Goal: Task Accomplishment & Management: Manage account settings

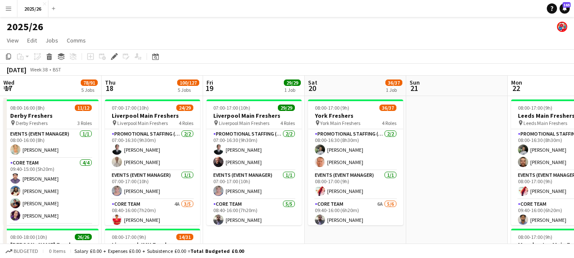
scroll to position [0, 224]
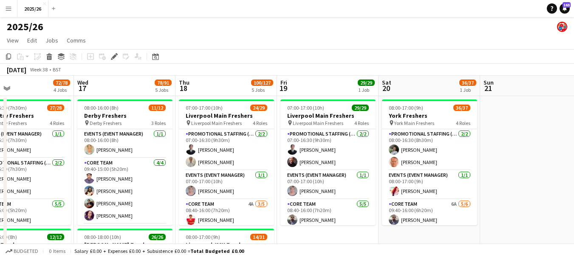
drag, startPoint x: 233, startPoint y: 131, endPoint x: 537, endPoint y: 146, distance: 304.8
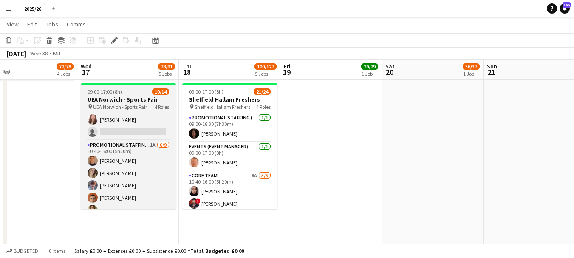
scroll to position [143, 0]
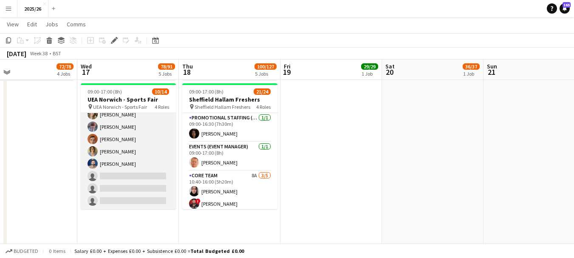
click at [141, 177] on app-card-role "Promotional Staffing (Brand Ambassadors) 1A [DATE] 10:40-16:00 (5h20m) [PERSON_…" at bounding box center [128, 145] width 95 height 127
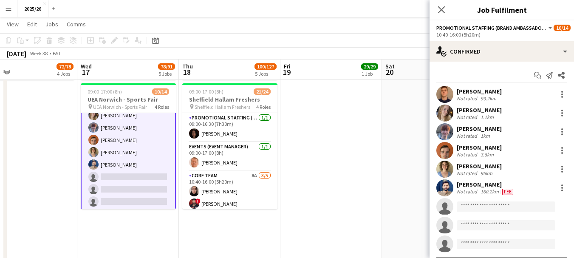
scroll to position [143, 0]
click at [526, 209] on input at bounding box center [505, 206] width 98 height 10
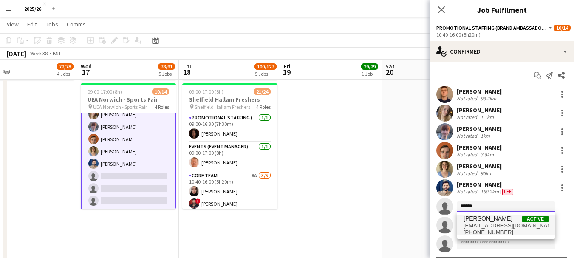
type input "******"
click at [512, 221] on span "[PERSON_NAME]" at bounding box center [487, 218] width 49 height 7
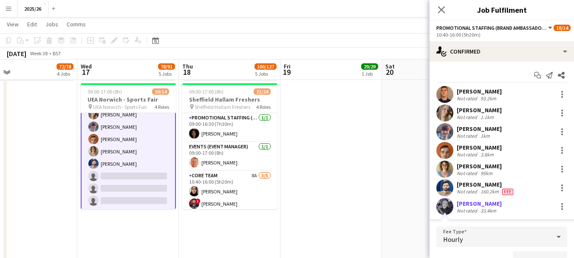
scroll to position [11, 0]
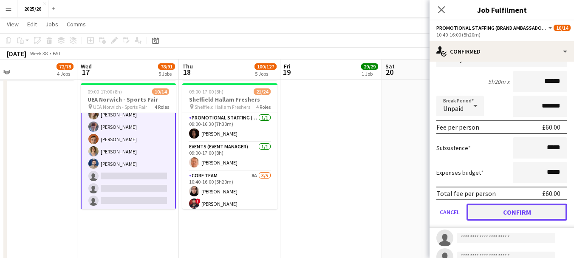
click at [559, 219] on button "Confirm" at bounding box center [516, 211] width 101 height 17
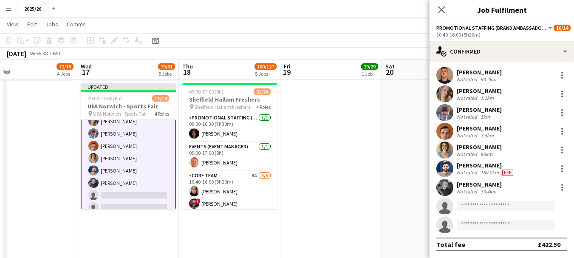
scroll to position [19, 0]
click at [444, 13] on icon "Close pop-in" at bounding box center [441, 10] width 8 height 8
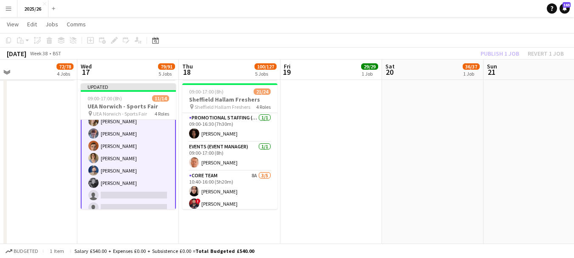
click at [487, 48] on div "Publish 1 job Revert 1 job" at bounding box center [522, 53] width 104 height 11
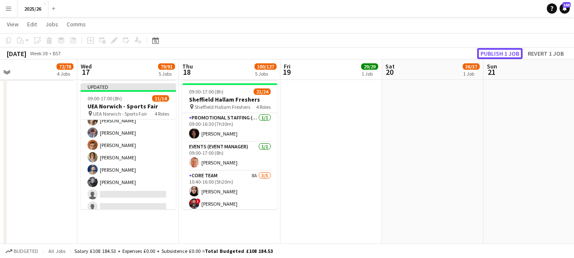
scroll to position [143, 0]
click at [487, 48] on button "Publish 1 job" at bounding box center [499, 53] width 45 height 11
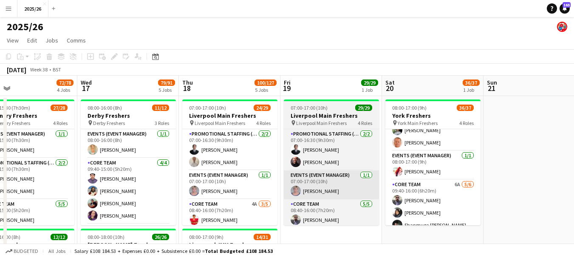
scroll to position [86, 0]
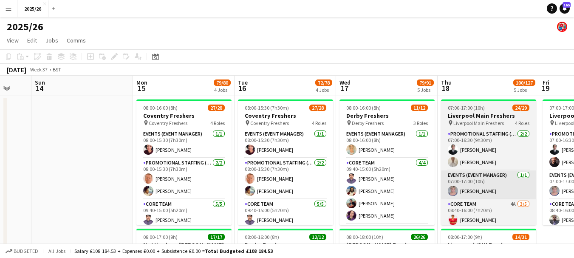
drag, startPoint x: 194, startPoint y: 183, endPoint x: 450, endPoint y: 193, distance: 256.6
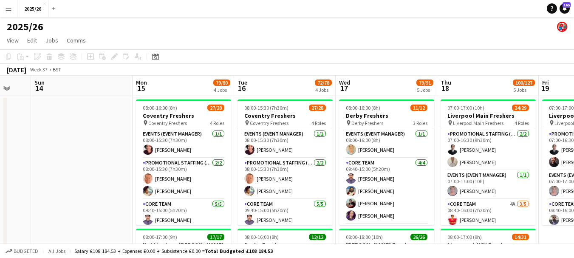
scroll to position [2, 0]
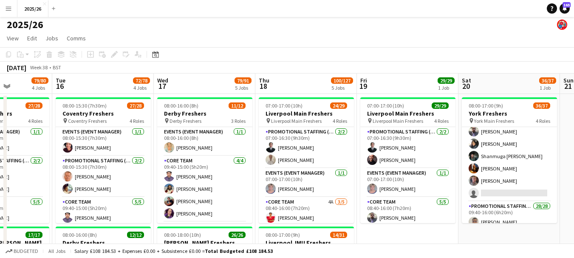
drag, startPoint x: 461, startPoint y: 155, endPoint x: 191, endPoint y: 174, distance: 270.2
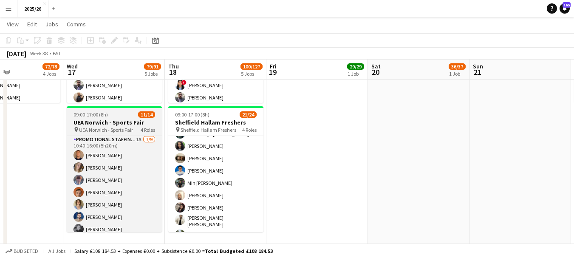
scroll to position [110, 0]
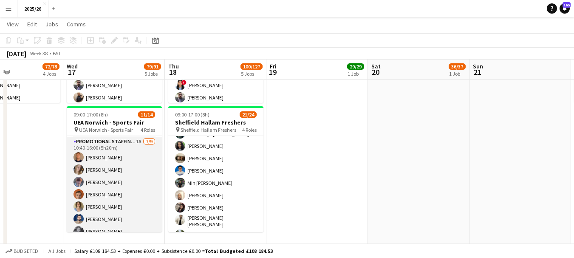
click at [108, 186] on app-card-role "Promotional Staffing (Brand Ambassadors) 1A [DATE] 10:40-16:00 (5h20m) [PERSON_…" at bounding box center [114, 200] width 95 height 127
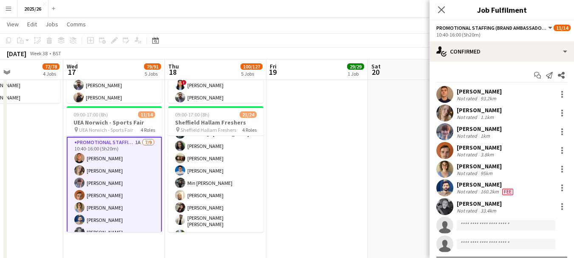
click at [444, 133] on app-user-avatar at bounding box center [444, 131] width 17 height 17
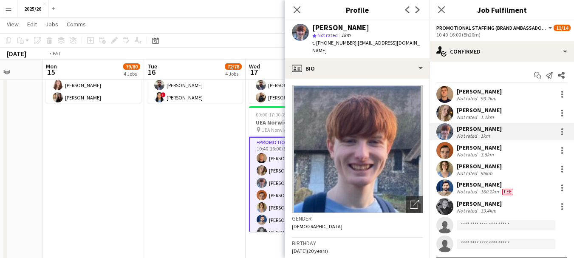
drag, startPoint x: 32, startPoint y: 174, endPoint x: 214, endPoint y: 166, distance: 182.3
click at [214, 166] on app-calendar-viewport "Sat 13 Sun 14 Mon 15 79/80 4 Jobs Tue 16 72/78 4 Jobs Wed 17 79/91 5 Jobs Thu 1…" at bounding box center [287, 152] width 574 height 1255
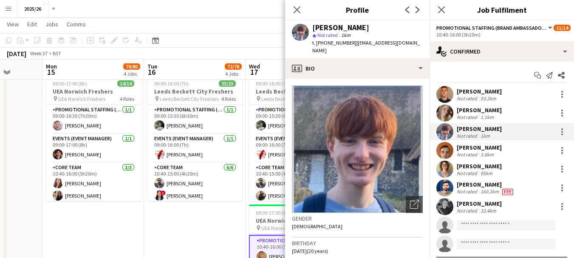
scroll to position [399, 0]
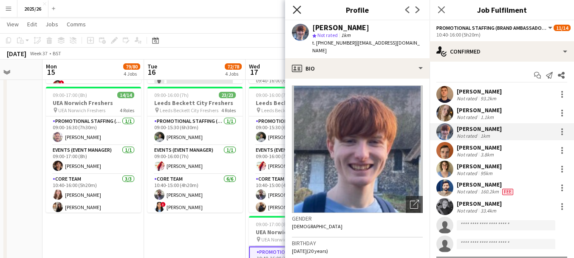
click at [293, 9] on icon "Close pop-in" at bounding box center [297, 10] width 8 height 8
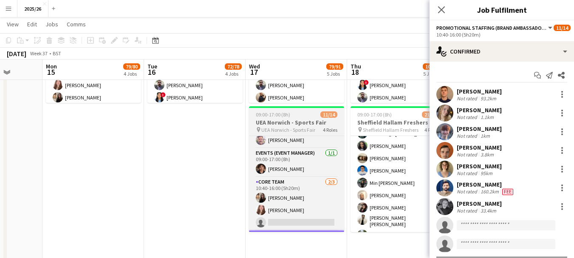
scroll to position [0, 0]
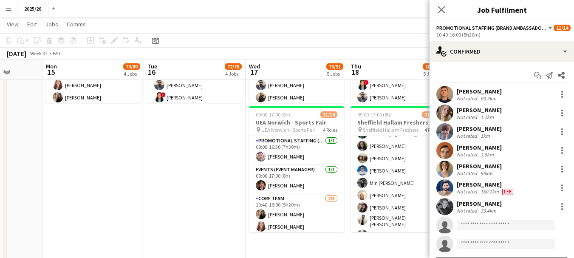
drag, startPoint x: 475, startPoint y: 90, endPoint x: 475, endPoint y: 98, distance: 7.2
click at [475, 98] on div "[PERSON_NAME] Not rated 93.2km" at bounding box center [478, 94] width 45 height 14
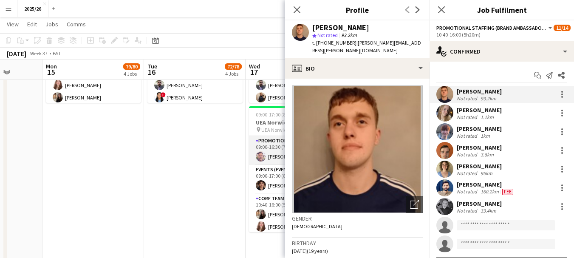
click at [267, 154] on app-card-role "Promotional Staffing (Team Leader) [DATE] 09:00-16:30 (7h30m) [PERSON_NAME]" at bounding box center [296, 150] width 95 height 29
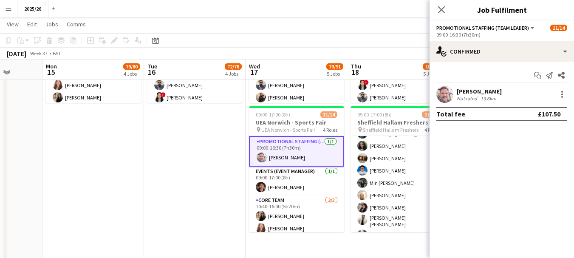
click at [448, 101] on app-user-avatar at bounding box center [444, 94] width 17 height 17
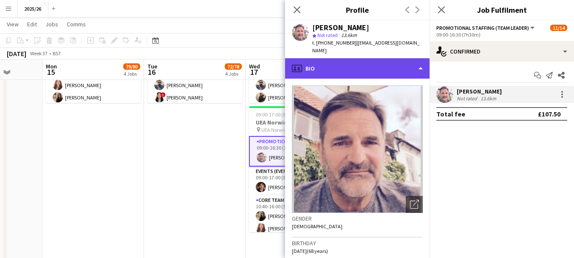
click at [391, 62] on div "profile Bio" at bounding box center [357, 68] width 144 height 20
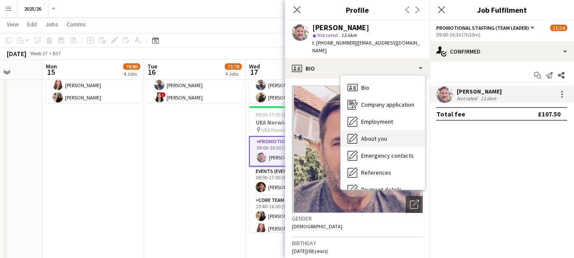
click at [385, 135] on div "About you About you" at bounding box center [382, 138] width 84 height 17
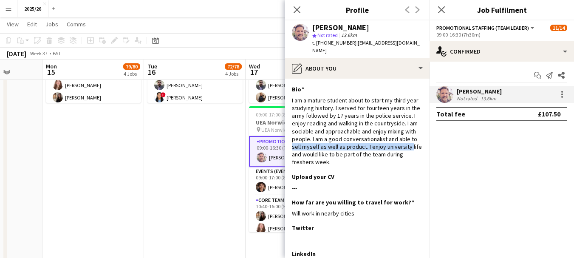
click at [419, 134] on app-section-data-types "Bio Edit this field I am a mature student about to start my third year studying…" at bounding box center [357, 168] width 144 height 179
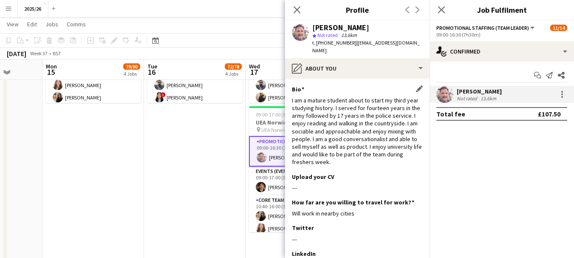
click at [402, 126] on div "I am a mature student about to start my third year studying history. I served f…" at bounding box center [357, 131] width 131 height 70
click at [292, 8] on app-icon "Close pop-in" at bounding box center [297, 10] width 12 height 12
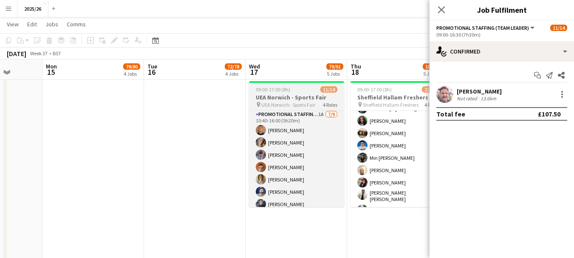
scroll to position [144, 0]
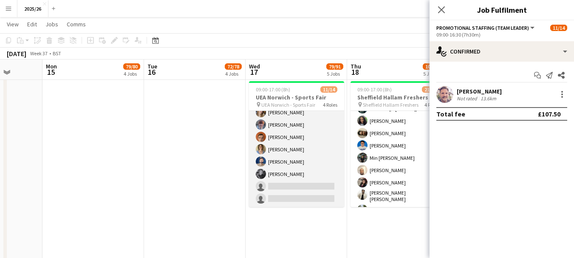
click at [315, 190] on app-card-role "Promotional Staffing (Brand Ambassadors) 1A [DATE] 10:40-16:00 (5h20m) [PERSON_…" at bounding box center [296, 142] width 95 height 127
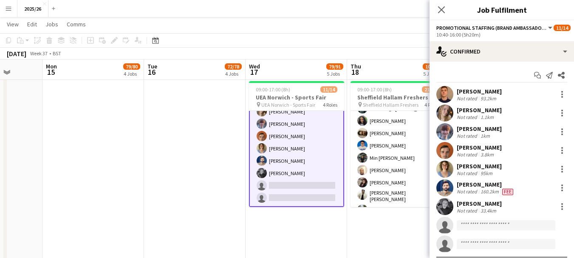
scroll to position [143, 0]
click at [498, 226] on input at bounding box center [505, 225] width 98 height 10
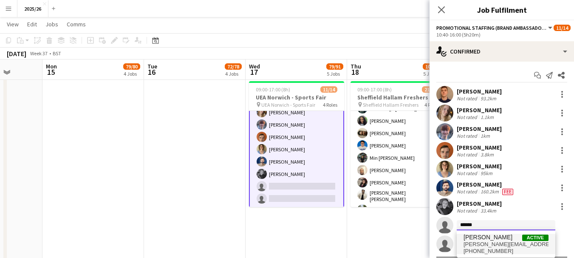
type input "******"
click at [484, 249] on span "[PHONE_NUMBER]" at bounding box center [505, 251] width 85 height 7
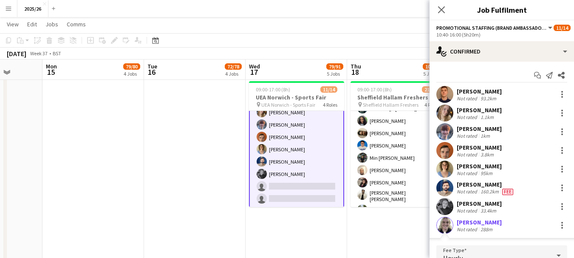
scroll to position [118, 0]
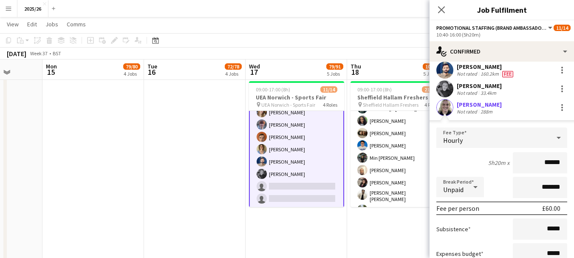
click at [446, 103] on app-user-avatar at bounding box center [444, 107] width 17 height 17
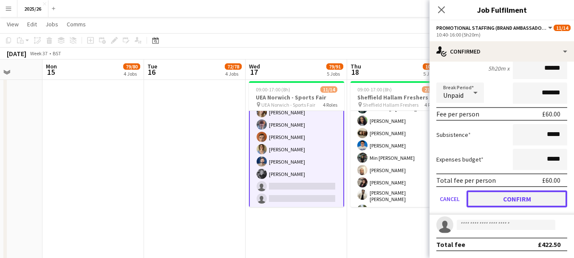
click at [537, 201] on button "Confirm" at bounding box center [516, 198] width 101 height 17
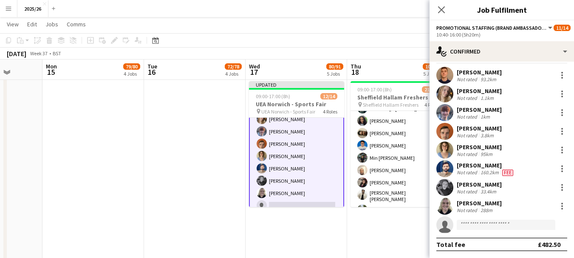
scroll to position [19, 0]
click at [480, 207] on div "288m" at bounding box center [485, 210] width 15 height 6
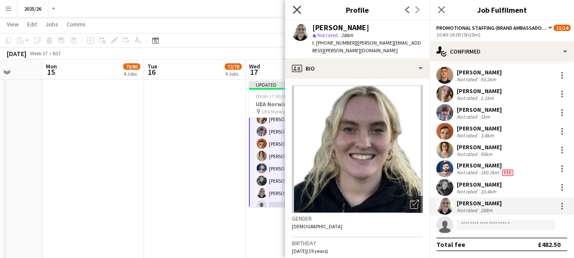
click at [296, 8] on icon at bounding box center [297, 10] width 8 height 8
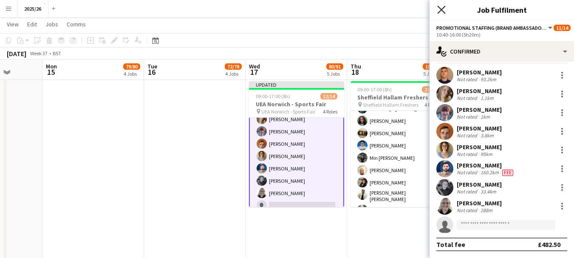
click at [438, 11] on icon "Close pop-in" at bounding box center [441, 10] width 8 height 8
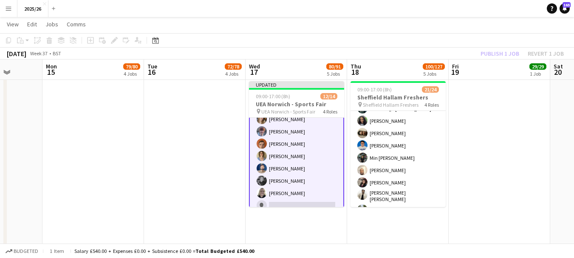
click at [498, 54] on div "Publish 1 job Revert 1 job" at bounding box center [522, 53] width 104 height 11
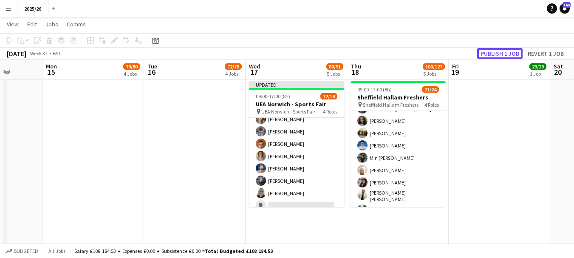
click at [498, 54] on button "Publish 1 job" at bounding box center [499, 53] width 45 height 11
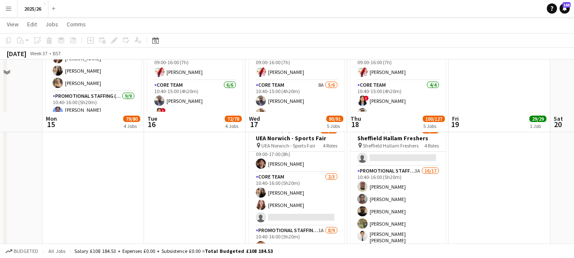
scroll to position [545, 0]
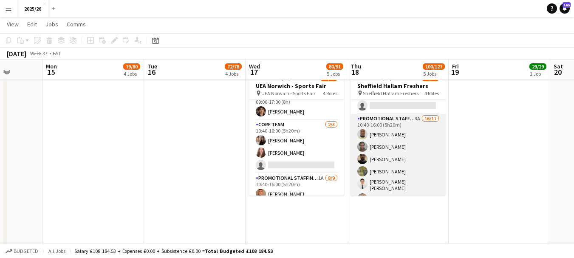
click at [399, 172] on app-card-role "Promotional Staffing (Brand Ambassadors) 3A 16/17 10:40-16:00 (5h20m) [PERSON_N…" at bounding box center [397, 229] width 95 height 231
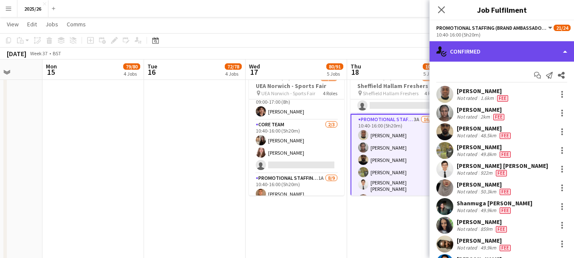
click at [503, 55] on div "single-neutral-actions-check-2 Confirmed" at bounding box center [501, 51] width 144 height 20
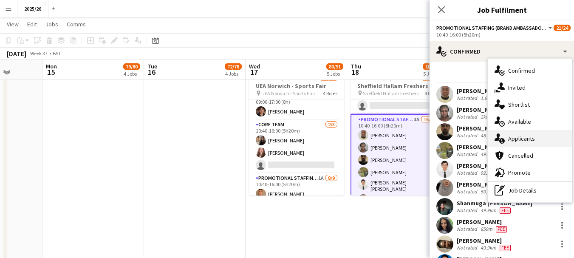
click at [537, 138] on div "single-neutral-actions-information Applicants" at bounding box center [529, 138] width 84 height 17
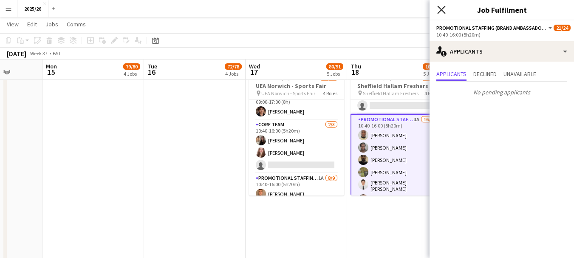
click at [445, 11] on icon "Close pop-in" at bounding box center [441, 10] width 8 height 8
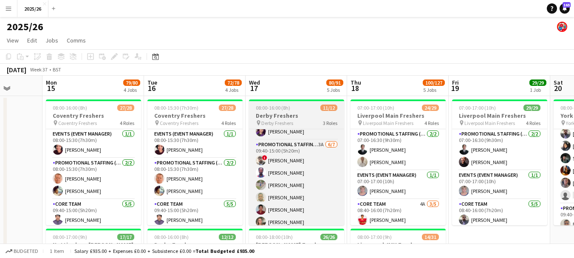
scroll to position [85, 0]
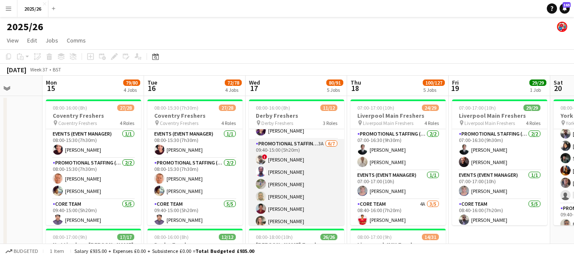
click at [265, 167] on app-card-role "Promotional Staffing (Brand Ambassadors) 3A [DATE] 09:40-15:00 (5h20m) ! [PERSO…" at bounding box center [296, 190] width 95 height 103
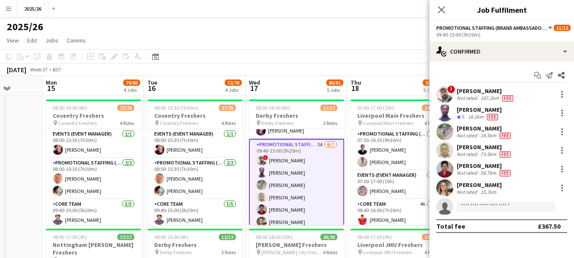
click at [477, 93] on div "[PERSON_NAME]" at bounding box center [485, 91] width 58 height 8
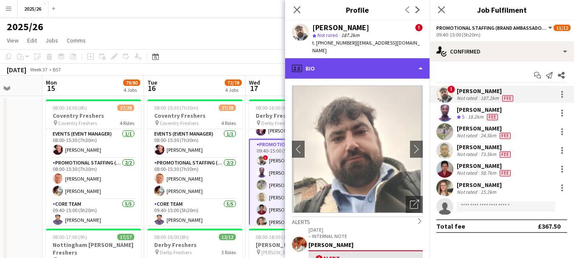
click at [384, 67] on div "profile Bio" at bounding box center [357, 68] width 144 height 20
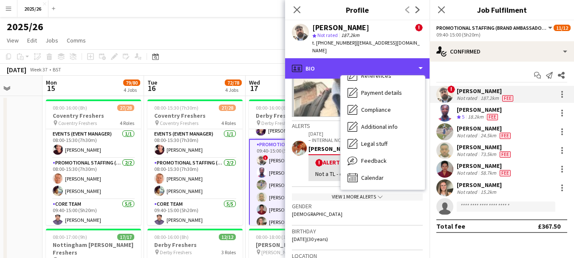
scroll to position [164, 0]
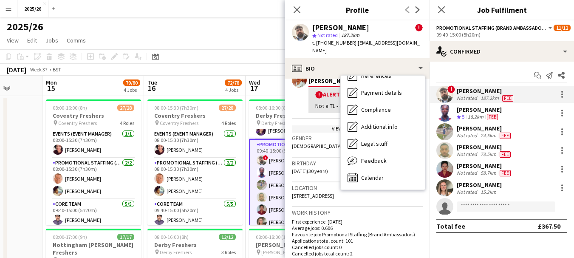
click at [400, 195] on div "Location [STREET_ADDRESS]" at bounding box center [357, 194] width 131 height 25
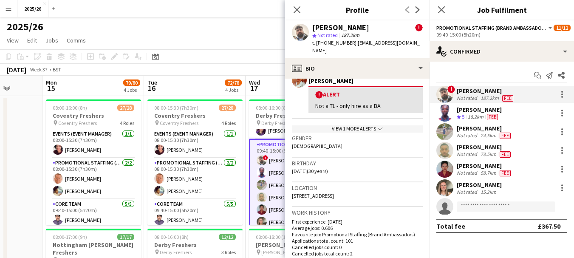
click at [399, 48] on div "[PERSON_NAME] ! star Not rated 187.2km t. [PHONE_NUMBER] | [EMAIL_ADDRESS][DOMA…" at bounding box center [357, 39] width 144 height 38
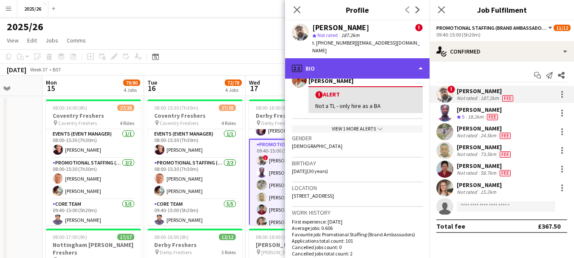
click at [404, 67] on div "profile Bio" at bounding box center [357, 68] width 144 height 20
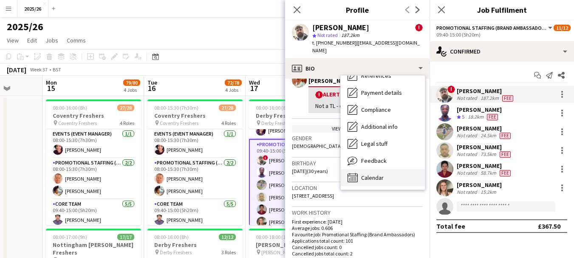
click at [408, 169] on div "Calendar Calendar" at bounding box center [382, 177] width 84 height 17
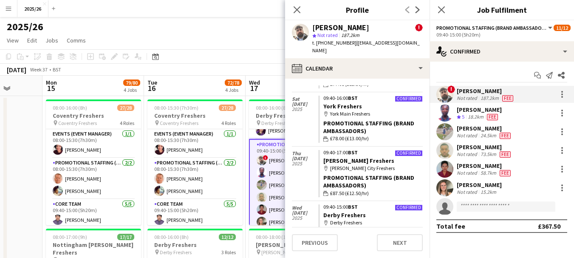
scroll to position [235, 0]
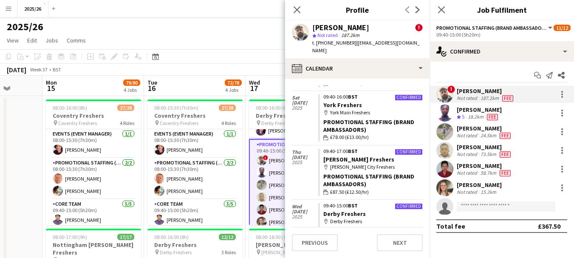
click at [479, 134] on div "24.5km" at bounding box center [487, 135] width 19 height 7
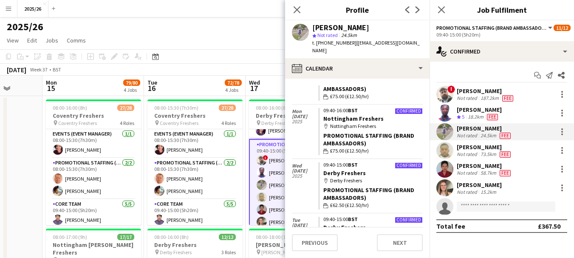
scroll to position [0, 0]
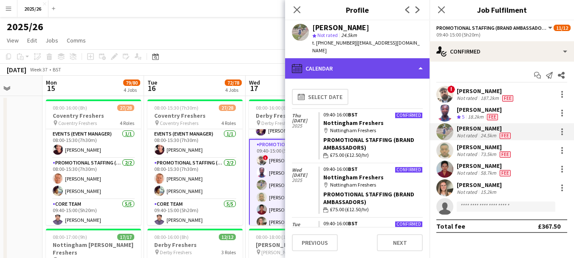
click at [393, 63] on div "calendar-full Calendar" at bounding box center [357, 68] width 144 height 20
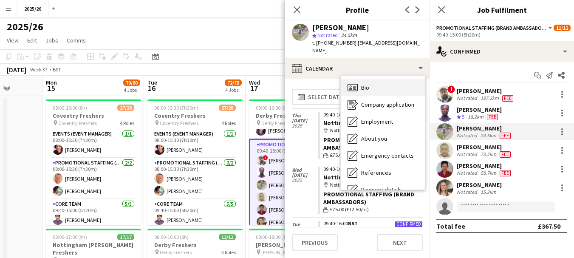
click at [417, 79] on div "Bio Bio" at bounding box center [382, 87] width 84 height 17
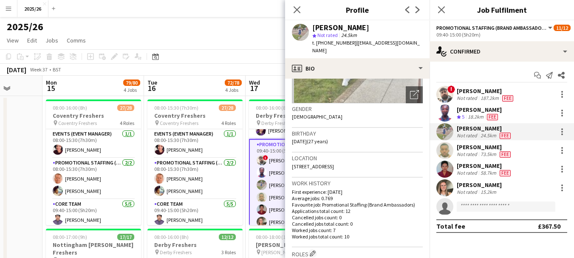
scroll to position [111, 0]
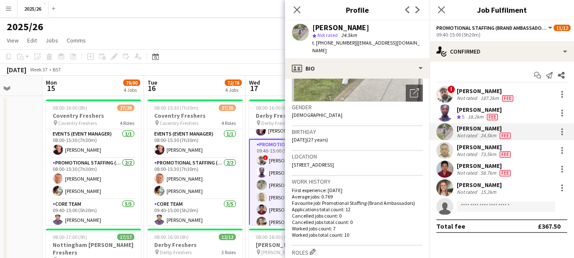
click at [468, 143] on div "[PERSON_NAME] Not rated 73.5km Fee" at bounding box center [501, 150] width 144 height 17
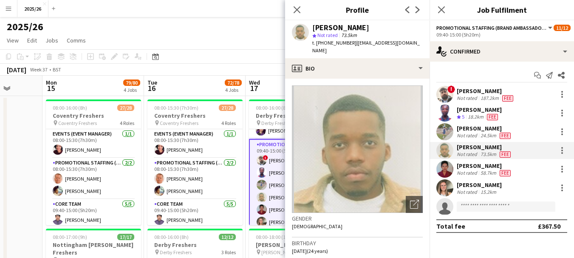
click at [475, 189] on div "Not rated" at bounding box center [467, 192] width 22 height 6
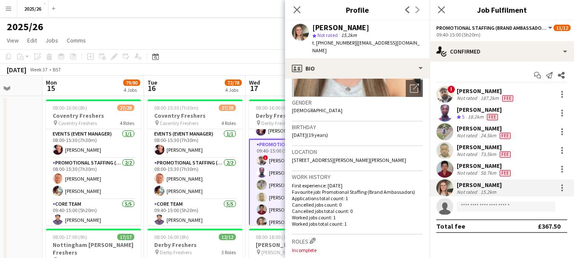
scroll to position [113, 0]
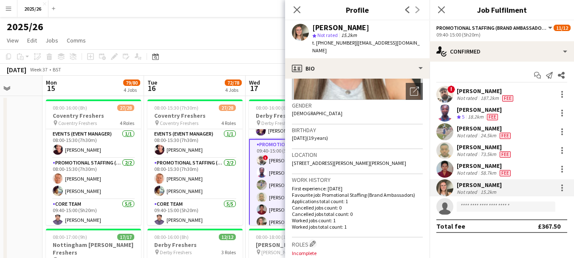
click at [485, 136] on div "24.5km" at bounding box center [487, 135] width 19 height 7
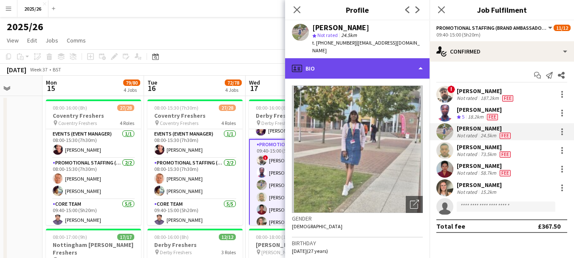
click at [370, 58] on div "profile Bio" at bounding box center [357, 68] width 144 height 20
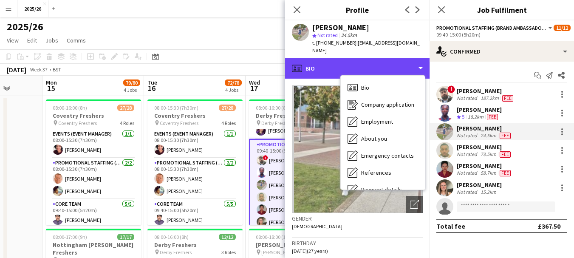
scroll to position [97, 0]
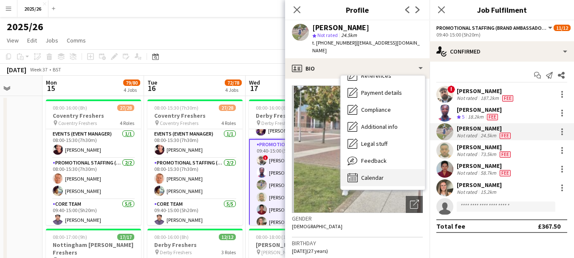
click at [390, 169] on div "Calendar Calendar" at bounding box center [382, 177] width 84 height 17
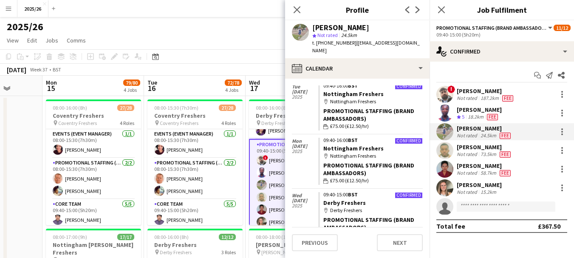
scroll to position [140, 0]
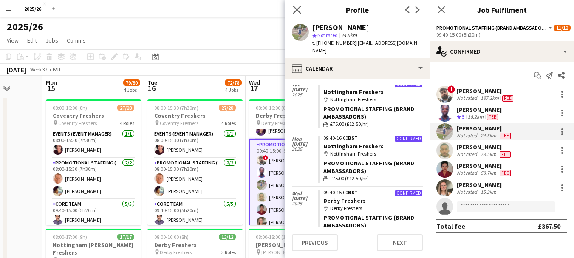
click at [299, 14] on app-icon "Close pop-in" at bounding box center [297, 10] width 12 height 12
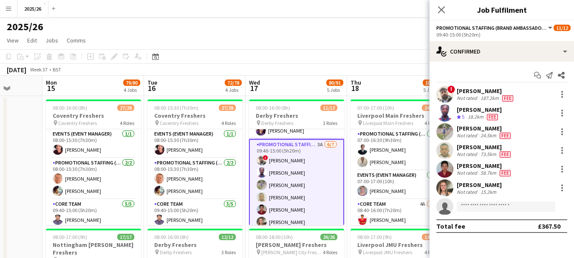
click at [451, 171] on app-user-avatar at bounding box center [444, 168] width 17 height 17
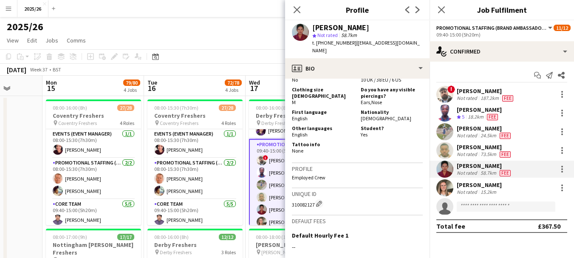
scroll to position [382, 0]
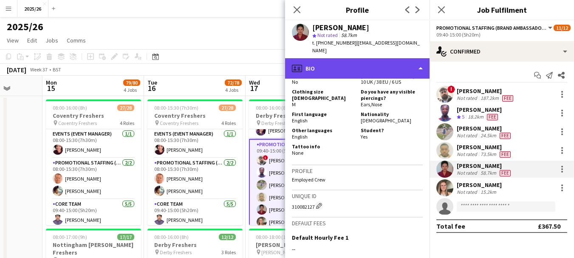
click at [362, 65] on div "profile Bio" at bounding box center [357, 68] width 144 height 20
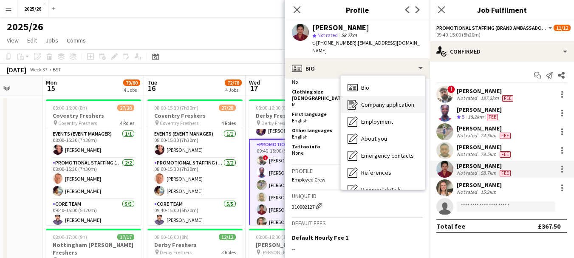
click at [385, 107] on span "Company application" at bounding box center [387, 105] width 53 height 8
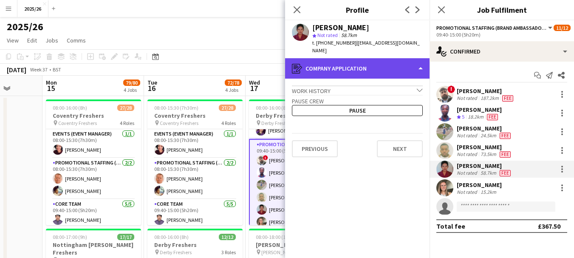
click at [374, 59] on div "register Company application" at bounding box center [357, 68] width 144 height 20
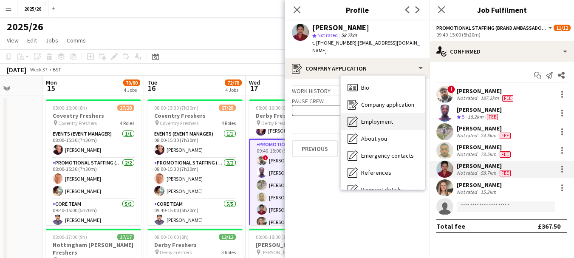
click at [385, 118] on span "Employment" at bounding box center [377, 122] width 32 height 8
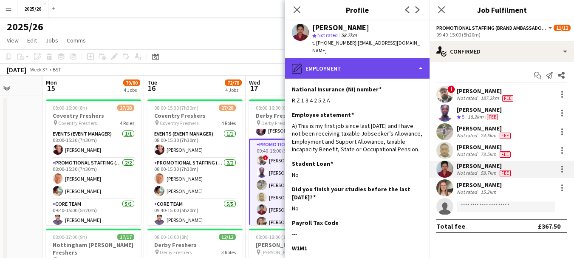
click at [399, 76] on div "pencil4 Employment" at bounding box center [357, 68] width 144 height 20
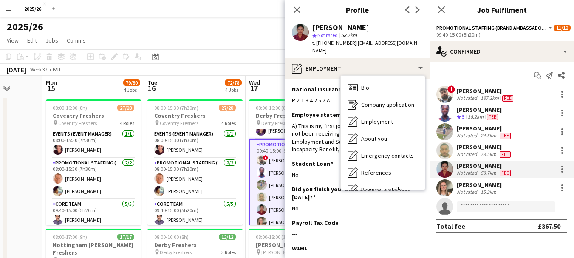
click at [468, 134] on div "Not rated" at bounding box center [467, 135] width 22 height 7
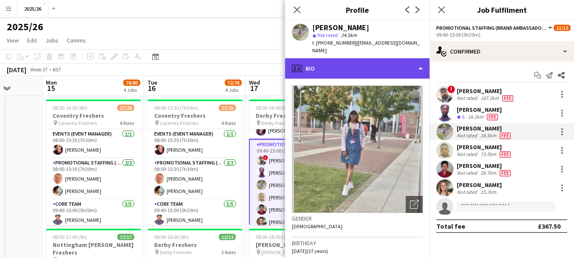
click at [373, 59] on div "profile Bio" at bounding box center [357, 68] width 144 height 20
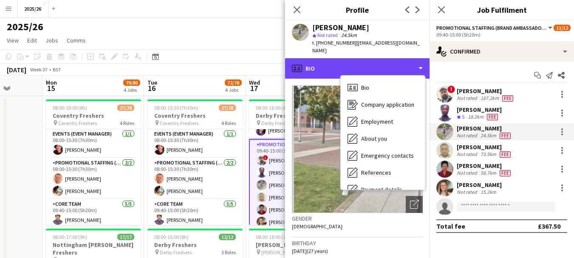
scroll to position [97, 0]
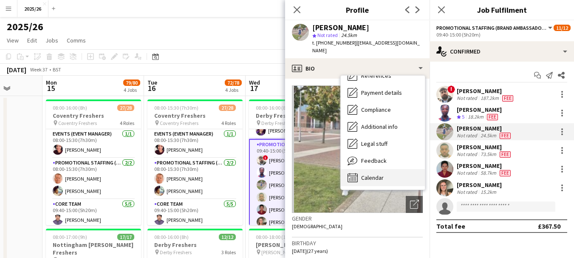
click at [411, 169] on div "Calendar Calendar" at bounding box center [382, 177] width 84 height 17
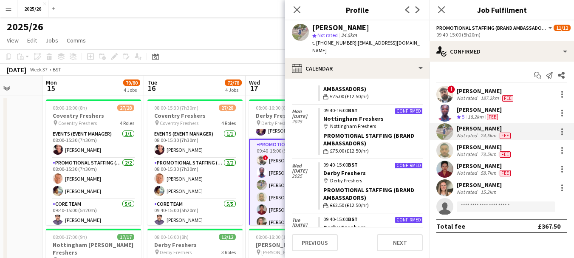
scroll to position [171, 0]
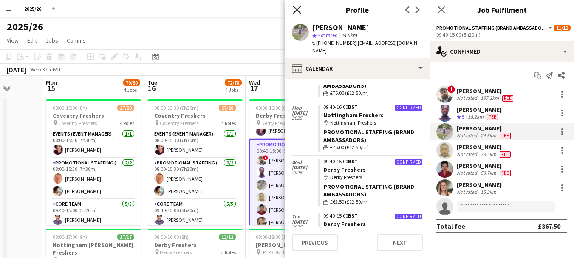
click at [296, 6] on icon "Close pop-in" at bounding box center [297, 10] width 8 height 8
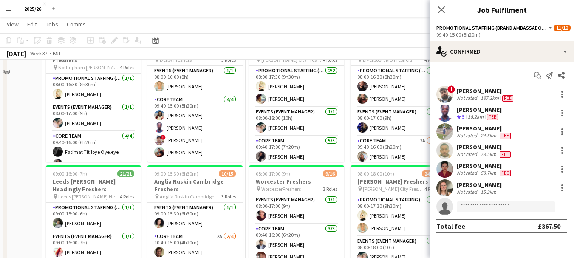
scroll to position [160, 0]
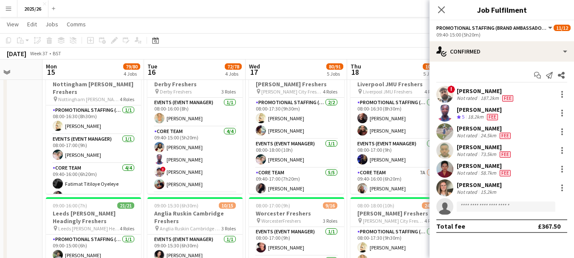
click at [464, 127] on div "[PERSON_NAME]" at bounding box center [484, 128] width 56 height 8
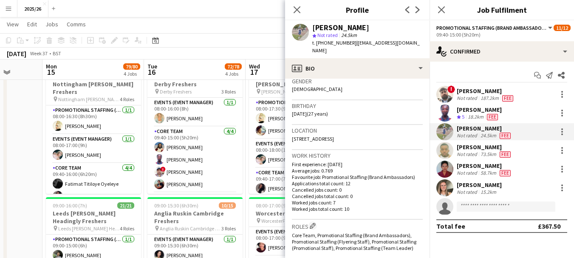
scroll to position [139, 0]
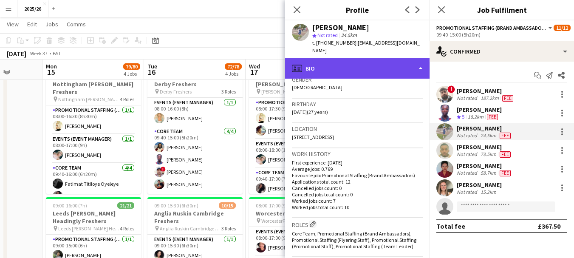
click at [371, 66] on div "profile Bio" at bounding box center [357, 68] width 144 height 20
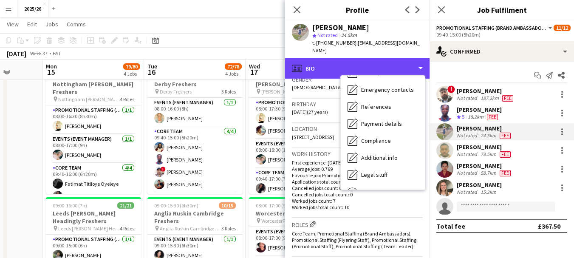
scroll to position [97, 0]
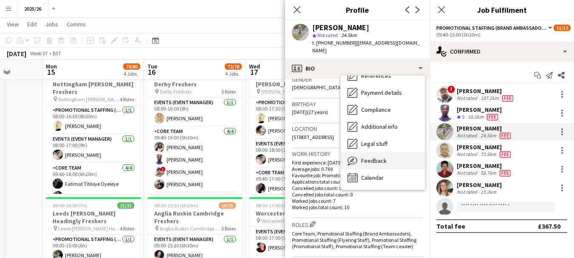
click at [406, 160] on div "Feedback Feedback" at bounding box center [382, 160] width 84 height 17
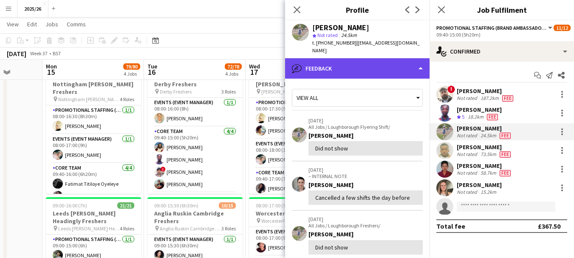
click at [391, 63] on div "bubble-pencil Feedback" at bounding box center [357, 68] width 144 height 20
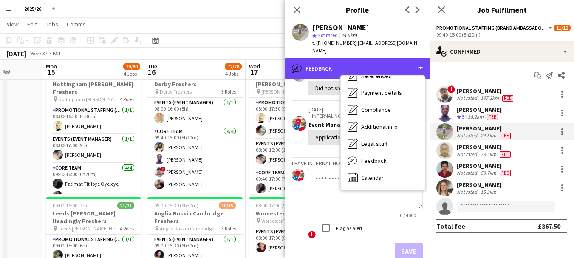
scroll to position [164, 0]
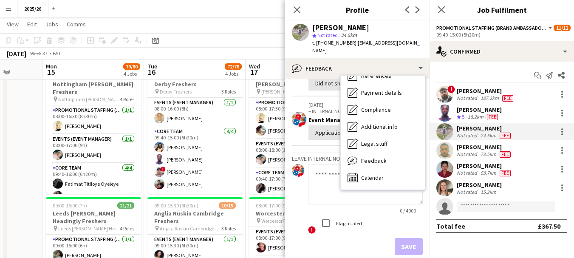
click at [299, 136] on app-crew-profile-feedback-item "[DATE] – INTERNAL NOTE Edit internal note Delete internal note Event Managers A…" at bounding box center [357, 120] width 131 height 49
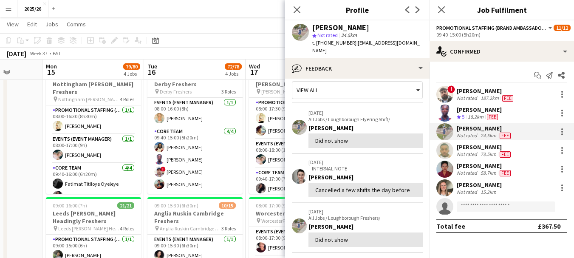
scroll to position [18, 0]
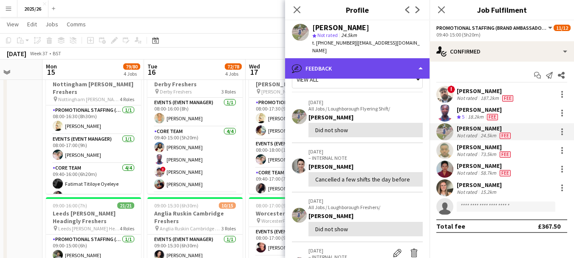
click at [403, 62] on div "bubble-pencil Feedback" at bounding box center [357, 68] width 144 height 20
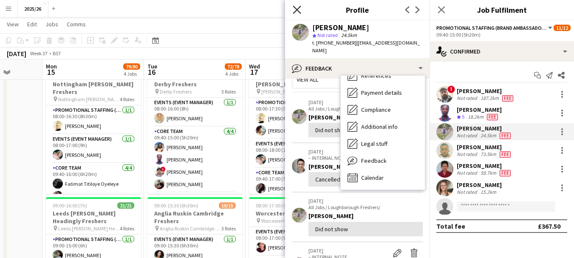
click at [297, 10] on icon at bounding box center [297, 10] width 8 height 8
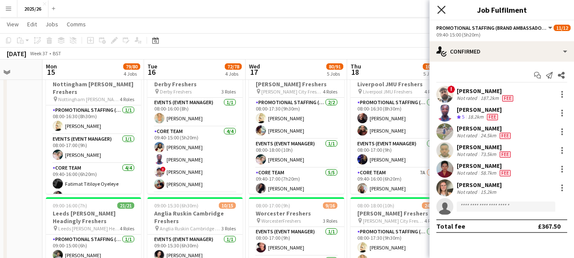
click at [441, 11] on icon "Close pop-in" at bounding box center [441, 10] width 8 height 8
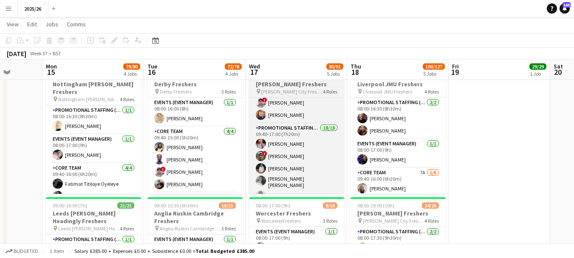
scroll to position [131, 0]
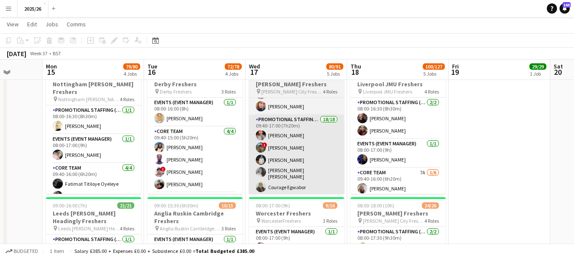
click at [299, 148] on app-card-role "Promotional Staffing (Brand Ambassadors) 18/18 09:40-17:00 (7h20m) [PERSON_NAME…" at bounding box center [296, 238] width 95 height 246
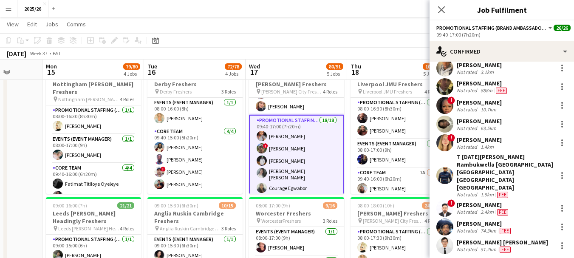
scroll to position [194, 0]
click at [476, 239] on div "[PERSON_NAME] [PERSON_NAME]" at bounding box center [501, 243] width 91 height 8
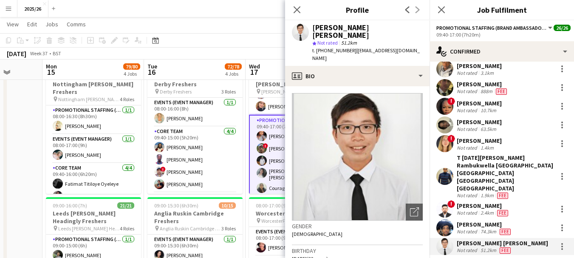
click at [376, 86] on app-crew-profile-bio "Open photos pop-in Gender [DEMOGRAPHIC_DATA] Birthday [DEMOGRAPHIC_DATA] (22 ye…" at bounding box center [357, 172] width 144 height 172
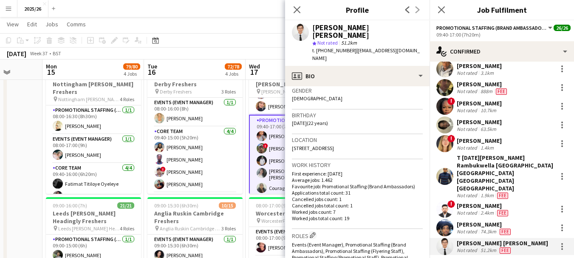
scroll to position [139, 0]
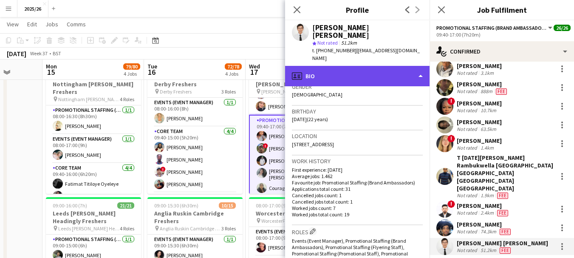
click at [369, 66] on div "profile Bio" at bounding box center [357, 76] width 144 height 20
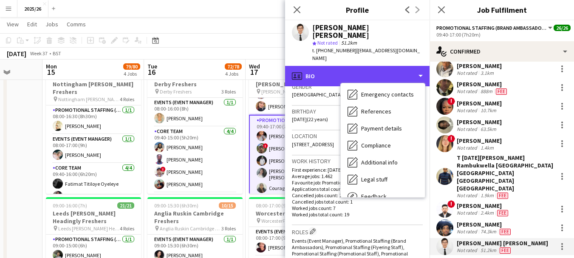
scroll to position [97, 0]
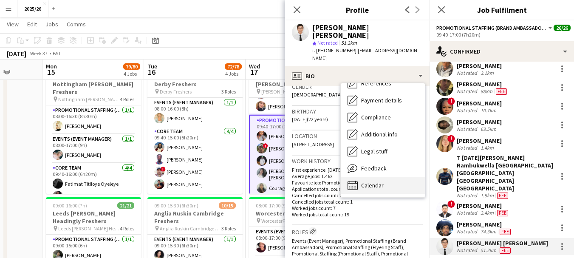
click at [386, 177] on div "Calendar Calendar" at bounding box center [382, 185] width 84 height 17
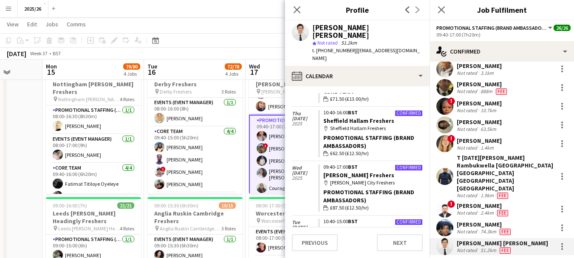
scroll to position [198, 0]
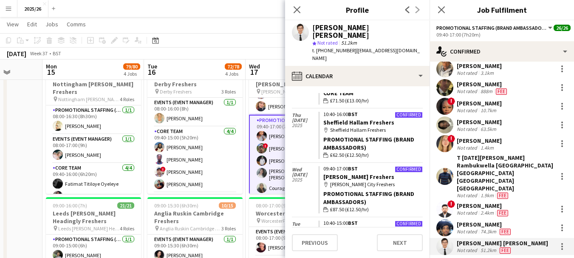
click at [472, 220] on div "[PERSON_NAME]" at bounding box center [484, 224] width 56 height 8
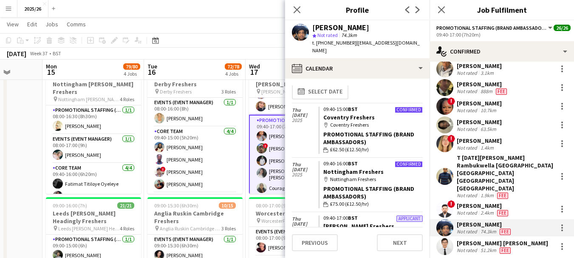
scroll to position [0, 0]
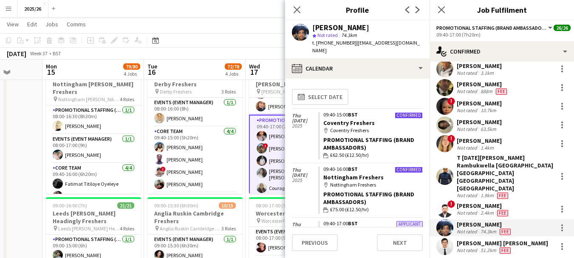
click at [389, 79] on app-calendar-tab "calendar-full Select date [DATE] Confirmed 09:40-15:00 BST Coventry Freshers ma…" at bounding box center [357, 168] width 144 height 179
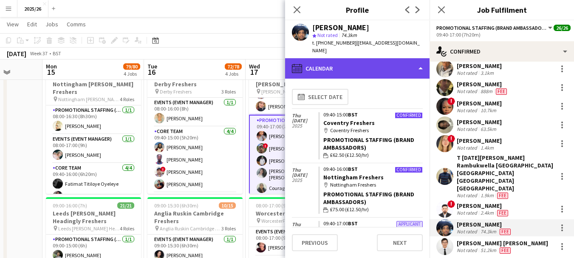
click at [391, 68] on div "calendar-full Calendar" at bounding box center [357, 68] width 144 height 20
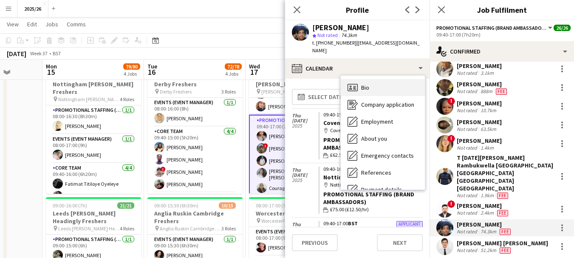
click at [395, 82] on div "Bio Bio" at bounding box center [382, 87] width 84 height 17
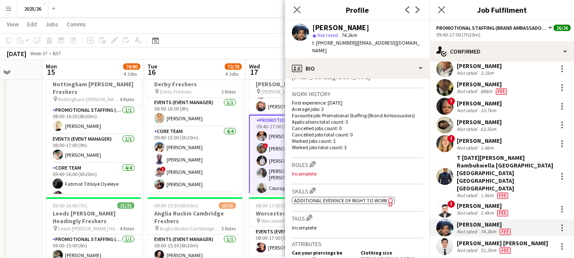
scroll to position [234, 0]
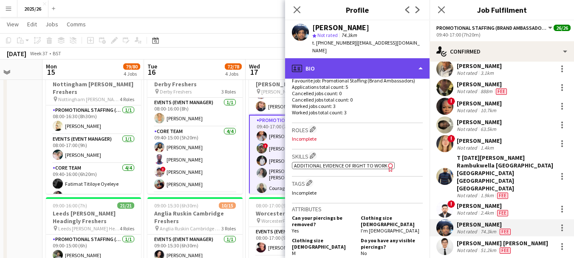
click at [382, 67] on div "profile Bio" at bounding box center [357, 68] width 144 height 20
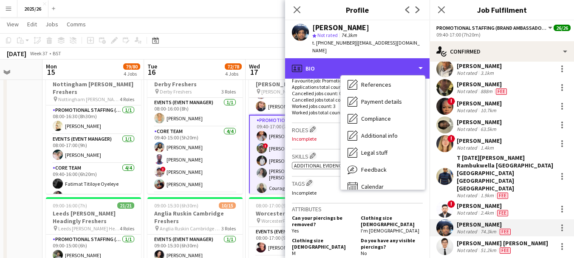
scroll to position [97, 0]
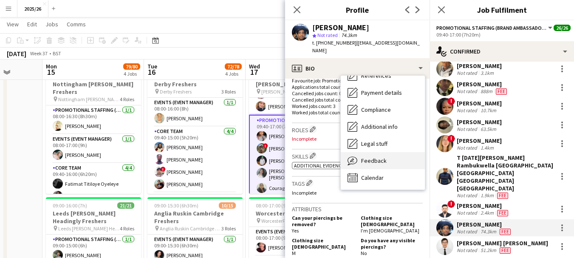
click at [394, 155] on div "Feedback Feedback" at bounding box center [382, 160] width 84 height 17
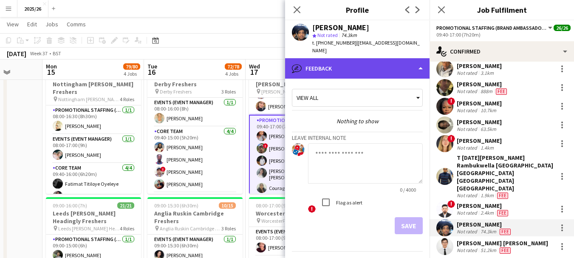
click at [391, 66] on div "bubble-pencil Feedback" at bounding box center [357, 68] width 144 height 20
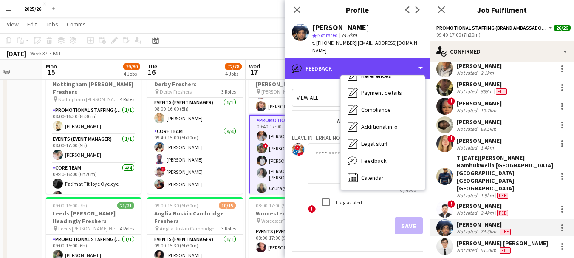
scroll to position [0, 0]
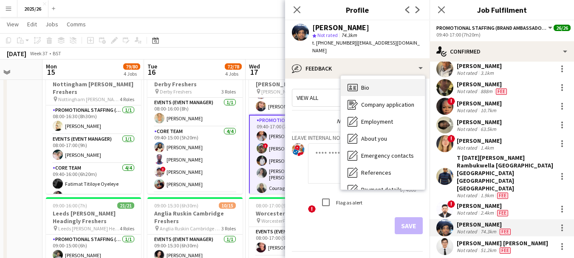
click at [394, 79] on div "Bio Bio" at bounding box center [382, 87] width 84 height 17
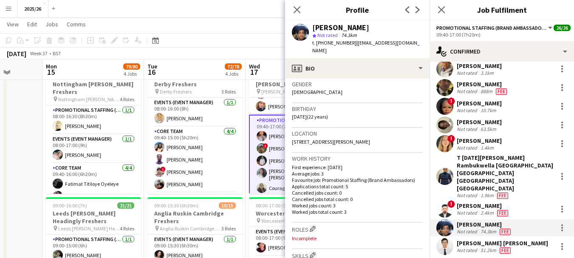
scroll to position [139, 0]
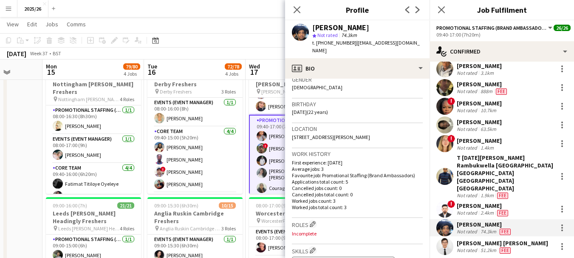
click at [479, 202] on div "[PERSON_NAME]" at bounding box center [482, 206] width 53 height 8
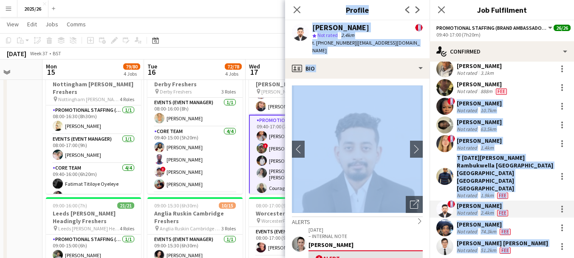
drag, startPoint x: 430, startPoint y: 109, endPoint x: 426, endPoint y: 118, distance: 9.9
click at [432, 148] on div "! [PERSON_NAME] Not rated 1.4km" at bounding box center [501, 143] width 144 height 17
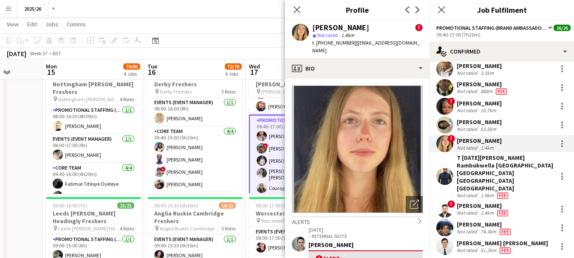
click at [476, 170] on div "T [DATE][PERSON_NAME] Rambukwella [GEOGRAPHIC_DATA] [GEOGRAPHIC_DATA] [GEOGRAPH…" at bounding box center [504, 173] width 97 height 38
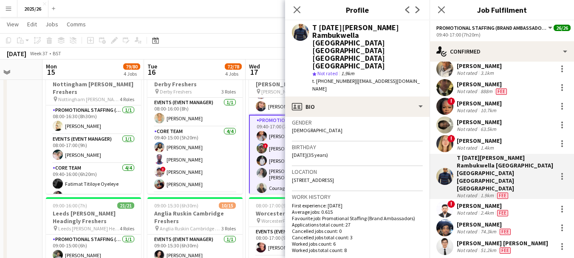
scroll to position [136, 0]
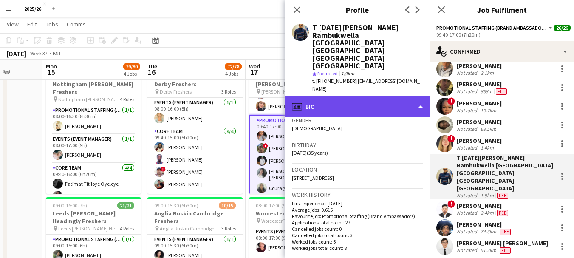
click at [386, 96] on div "profile Bio" at bounding box center [357, 106] width 144 height 20
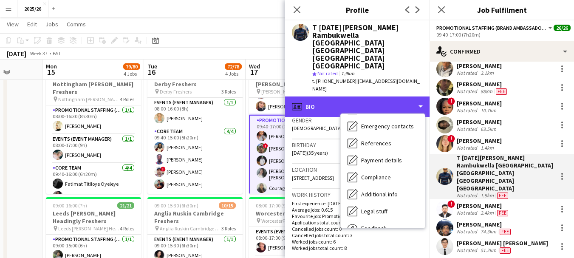
scroll to position [97, 0]
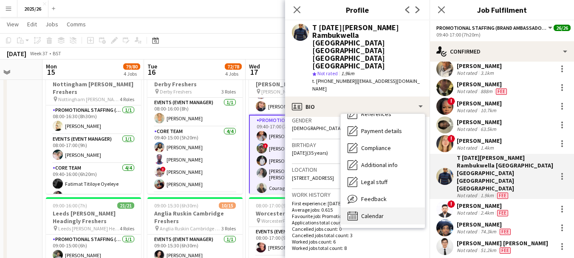
click at [385, 207] on div "Calendar Calendar" at bounding box center [382, 215] width 84 height 17
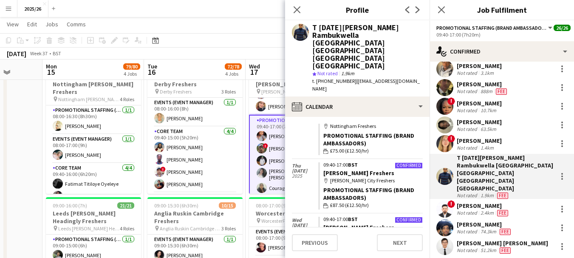
scroll to position [191, 0]
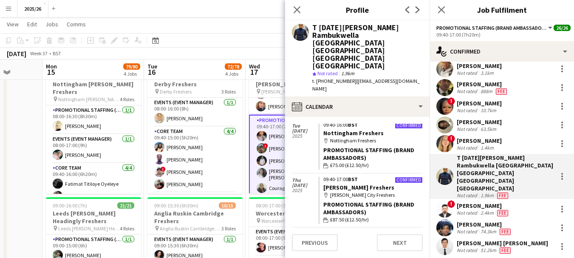
click at [473, 145] on div "Not rated" at bounding box center [467, 147] width 22 height 6
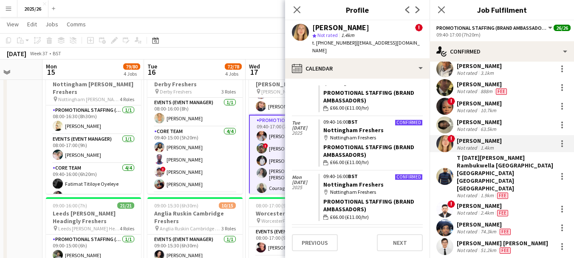
scroll to position [308, 0]
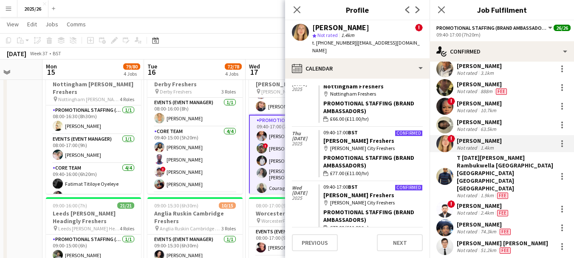
click at [478, 132] on div "63.5km" at bounding box center [487, 129] width 19 height 6
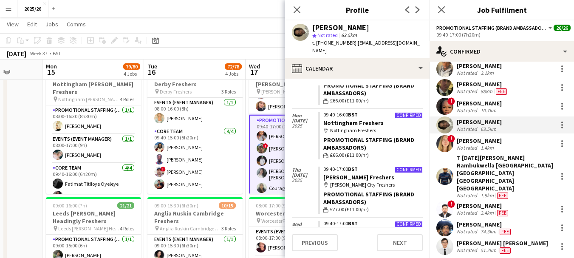
scroll to position [164, 0]
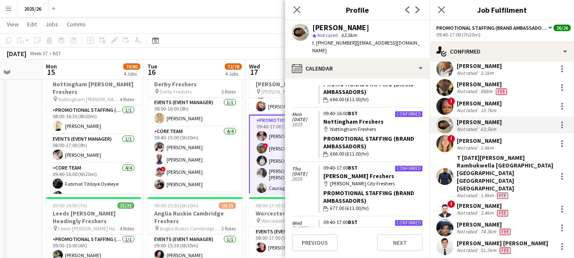
click at [479, 112] on div "10.7km" at bounding box center [487, 110] width 19 height 6
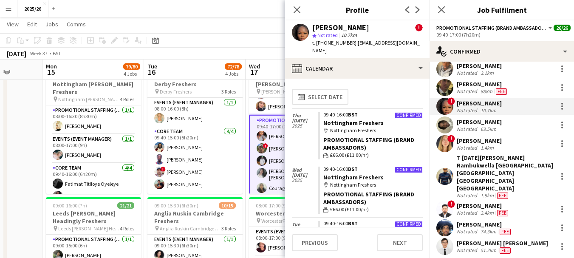
click at [486, 84] on div "[PERSON_NAME]" at bounding box center [482, 84] width 52 height 8
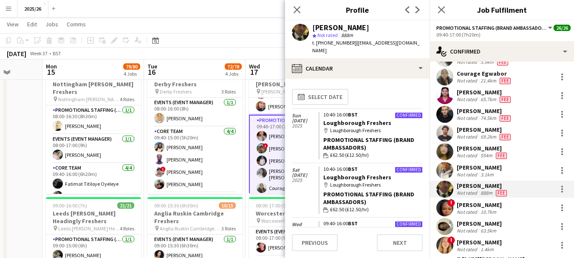
scroll to position [91, 0]
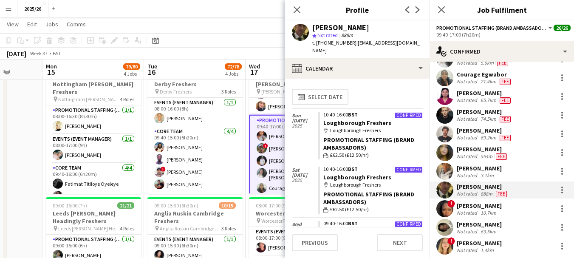
click at [495, 177] on div "[PERSON_NAME] Not rated 3.1km" at bounding box center [501, 171] width 144 height 17
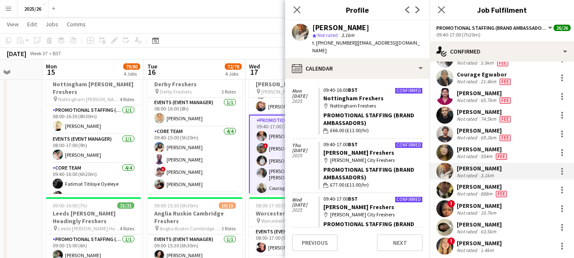
scroll to position [184, 0]
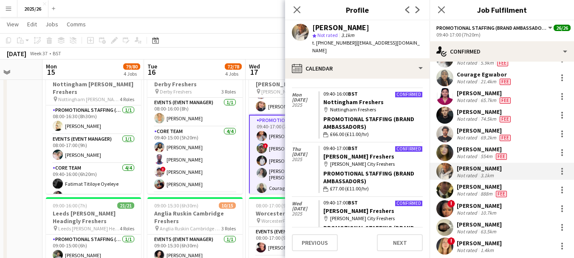
click at [467, 157] on div "Not rated" at bounding box center [467, 156] width 22 height 7
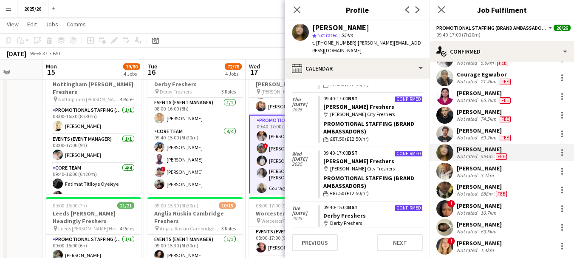
scroll to position [178, 0]
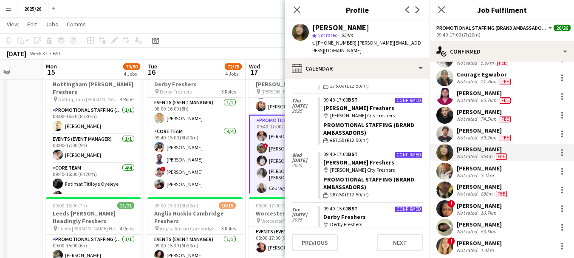
click at [469, 116] on div "Not rated" at bounding box center [467, 118] width 22 height 7
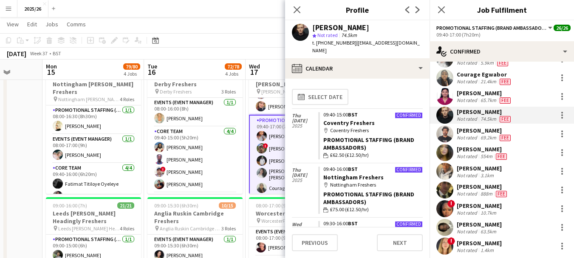
click at [469, 89] on div "[PERSON_NAME]" at bounding box center [484, 93] width 56 height 8
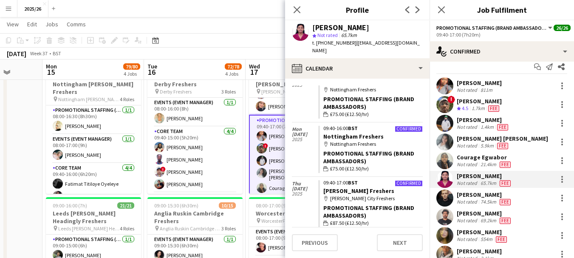
scroll to position [0, 0]
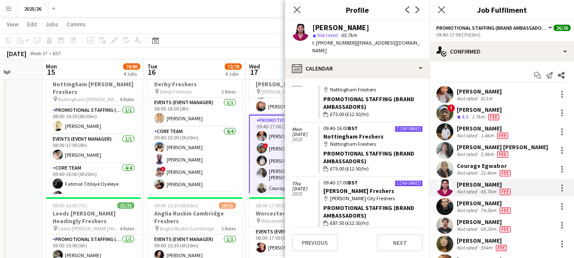
click at [303, 10] on div "Close pop-in" at bounding box center [297, 10] width 24 height 20
click at [295, 10] on icon "Close pop-in" at bounding box center [297, 10] width 8 height 8
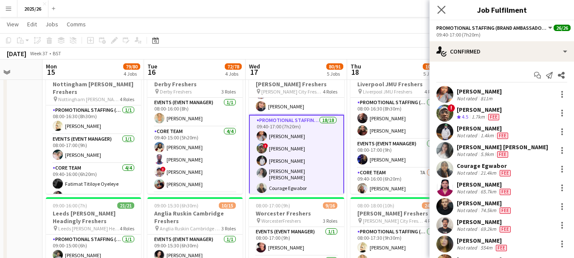
click at [444, 15] on app-icon "Close pop-in" at bounding box center [441, 10] width 12 height 12
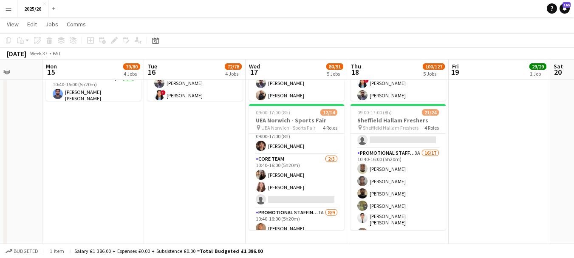
scroll to position [509, 0]
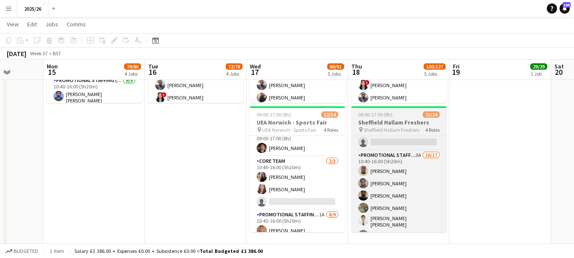
click at [445, 185] on div "Promotional Staffing (Team Leader) [DATE] 09:00-16:30 (7h30m) [PERSON_NAME] Eve…" at bounding box center [398, 183] width 95 height 96
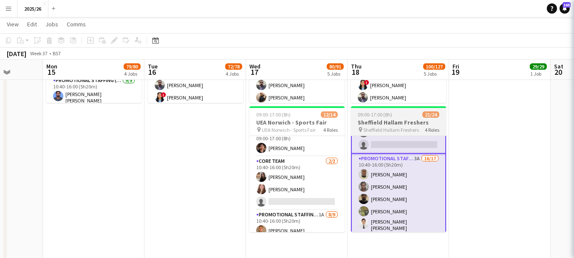
scroll to position [124, 0]
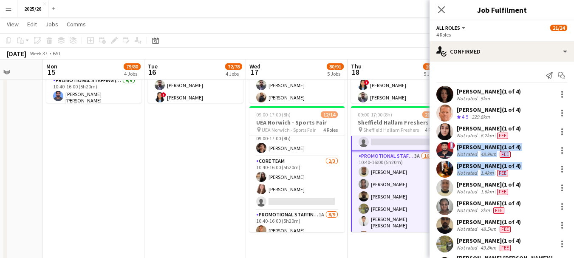
drag, startPoint x: 443, startPoint y: 180, endPoint x: 449, endPoint y: 25, distance: 155.1
click at [449, 25] on div "All roles All roles Promotional Staffing (Team Leader) Events (Event Manager) C…" at bounding box center [501, 138] width 144 height 237
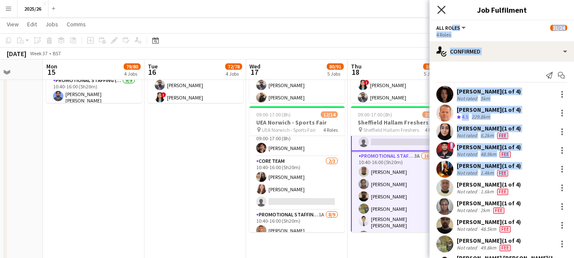
click at [442, 11] on icon at bounding box center [441, 10] width 8 height 8
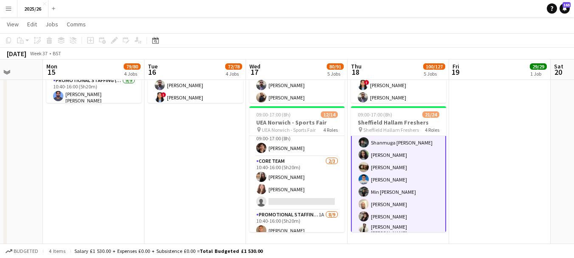
click at [424, 202] on app-card-role "Promotional Staffing (Brand Ambassadors) 3A 16/17 10:40-16:00 (5h20m) [PERSON_N…" at bounding box center [398, 161] width 95 height 232
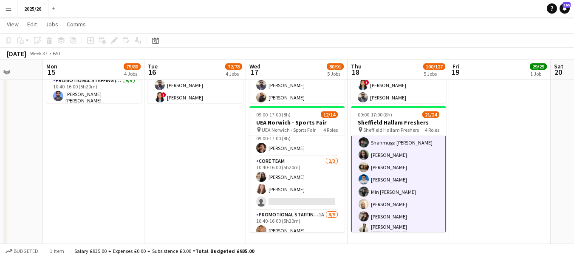
click at [424, 202] on app-card-role "Promotional Staffing (Brand Ambassadors) 3A 16/17 10:40-16:00 (5h20m) [PERSON_N…" at bounding box center [398, 161] width 95 height 233
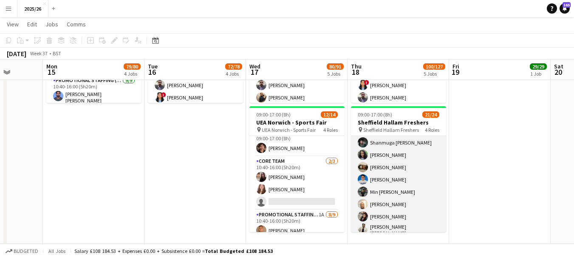
click at [423, 200] on app-card-role "Promotional Staffing (Brand Ambassadors) 3A 16/17 10:40-16:00 (5h20m) [PERSON_N…" at bounding box center [398, 160] width 95 height 231
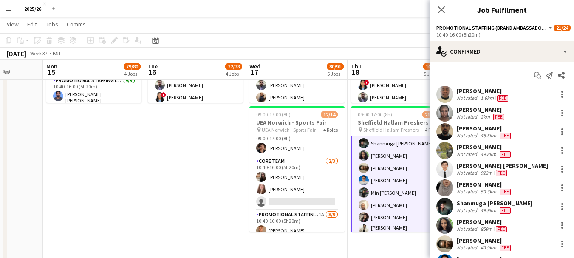
scroll to position [227, 0]
click at [441, 14] on app-icon "Close pop-in" at bounding box center [441, 10] width 12 height 12
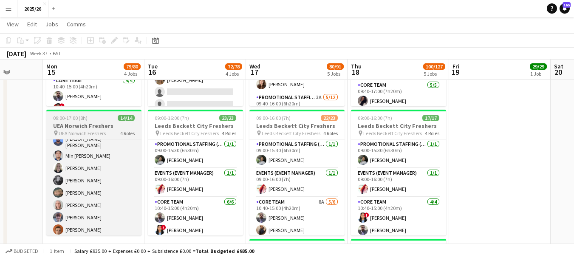
scroll to position [131, 0]
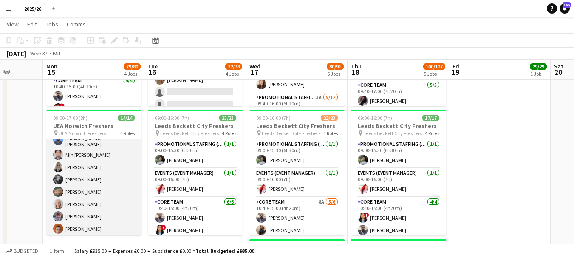
click at [96, 182] on app-card-role "Promotional Staffing (Brand Ambassadors) [DATE] 10:40-16:00 (5h20m) [PERSON_NAM…" at bounding box center [93, 184] width 95 height 130
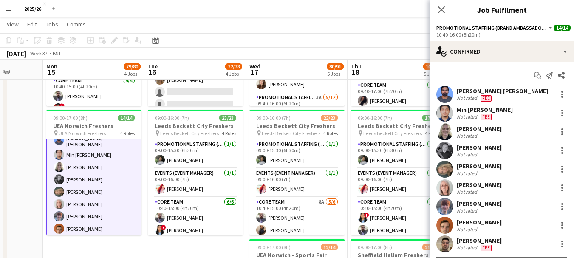
scroll to position [226, 0]
click at [474, 173] on div "Not rated" at bounding box center [467, 173] width 22 height 6
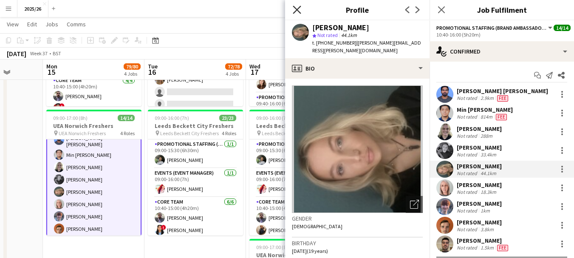
click at [298, 9] on icon "Close pop-in" at bounding box center [297, 10] width 8 height 8
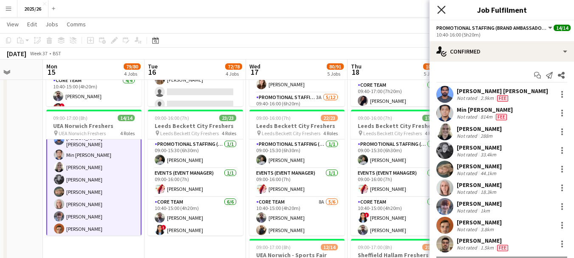
click at [441, 11] on icon "Close pop-in" at bounding box center [441, 10] width 8 height 8
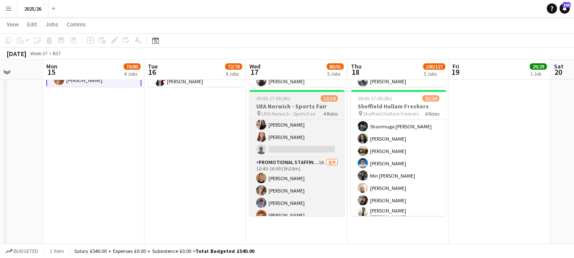
scroll to position [143, 0]
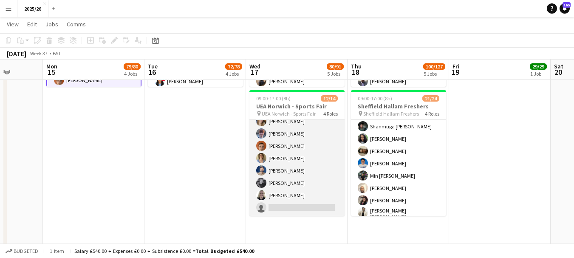
click at [296, 206] on app-card-role "Promotional Staffing (Brand Ambassadors) 1A [DATE] 10:40-16:00 (5h20m) [PERSON_…" at bounding box center [296, 151] width 95 height 127
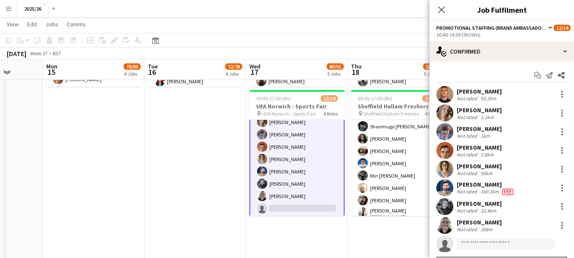
scroll to position [143, 0]
click at [488, 241] on input at bounding box center [505, 244] width 98 height 10
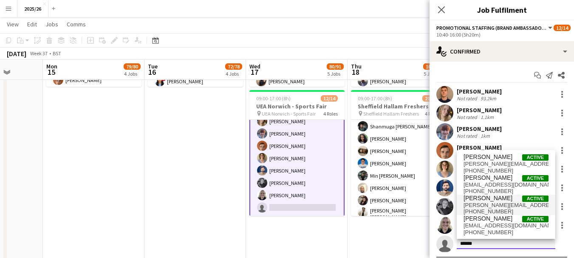
type input "******"
click at [493, 197] on span "[PERSON_NAME]" at bounding box center [487, 197] width 49 height 7
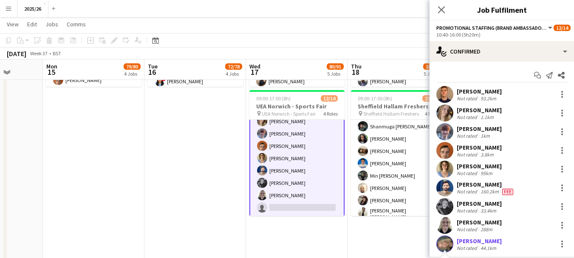
scroll to position [136, 0]
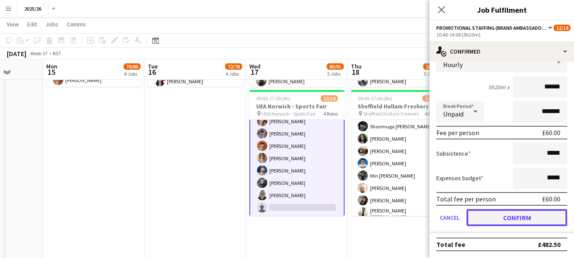
click at [514, 219] on button "Confirm" at bounding box center [516, 217] width 101 height 17
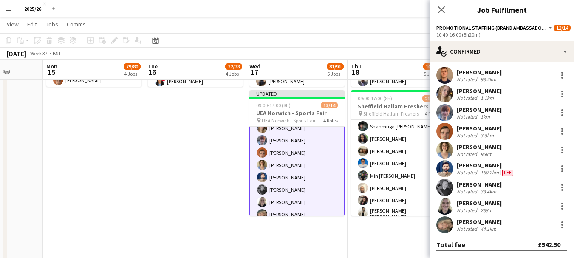
scroll to position [19, 0]
click at [447, 219] on app-user-avatar at bounding box center [444, 224] width 17 height 17
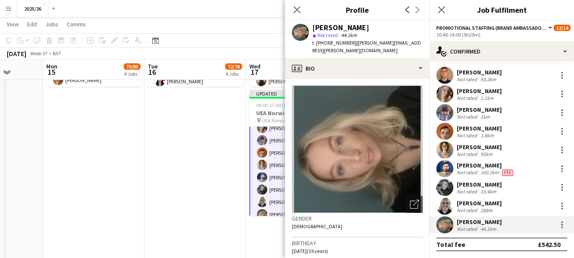
click at [301, 15] on div "Close pop-in" at bounding box center [297, 10] width 24 height 20
click at [297, 13] on icon "Close pop-in" at bounding box center [297, 10] width 8 height 8
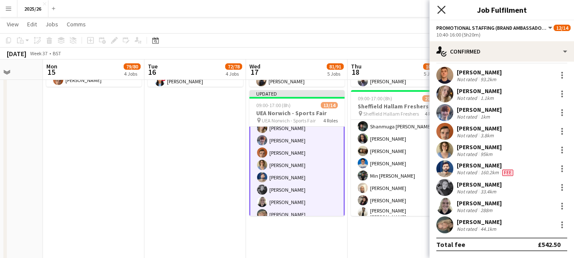
click at [442, 12] on icon "Close pop-in" at bounding box center [441, 10] width 8 height 8
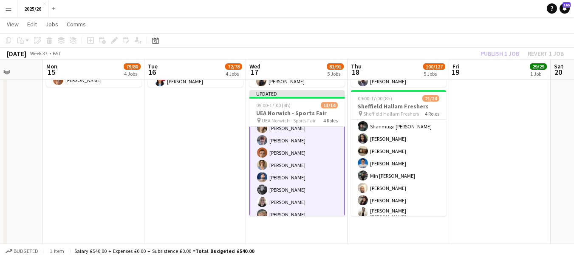
click at [499, 58] on div "Publish 1 job Revert 1 job" at bounding box center [522, 53] width 104 height 11
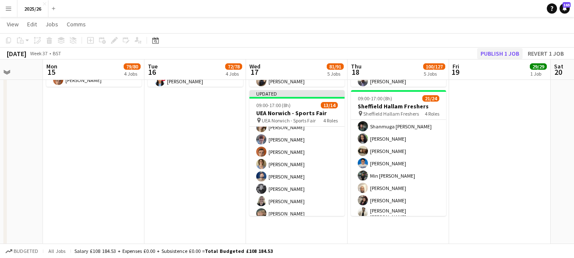
scroll to position [143, 0]
click at [490, 49] on button "Publish 1 job" at bounding box center [499, 53] width 45 height 11
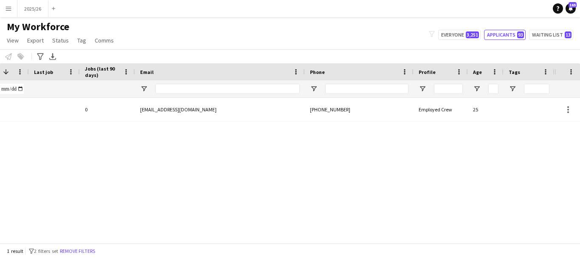
click at [341, 95] on div at bounding box center [366, 88] width 83 height 17
click at [341, 88] on input "Phone Filter Input" at bounding box center [366, 89] width 83 height 10
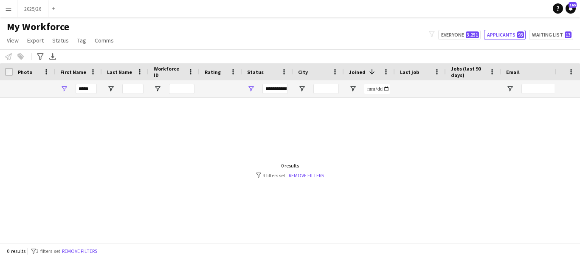
type input "******"
drag, startPoint x: 95, startPoint y: 88, endPoint x: 10, endPoint y: 82, distance: 85.2
click at [14, 81] on div "**********" at bounding box center [460, 88] width 920 height 17
click at [298, 174] on link "Remove filters" at bounding box center [306, 175] width 35 height 6
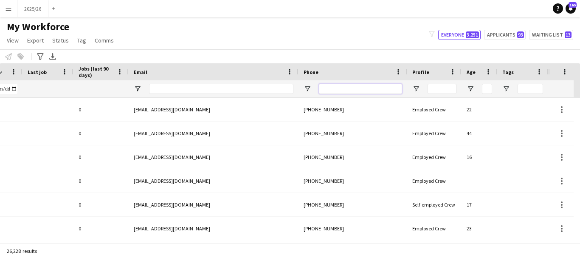
click at [359, 84] on input "Phone Filter Input" at bounding box center [360, 89] width 83 height 10
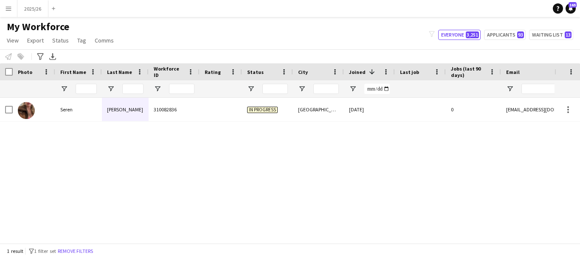
type input "******"
click at [197, 98] on div "310082836" at bounding box center [174, 109] width 51 height 23
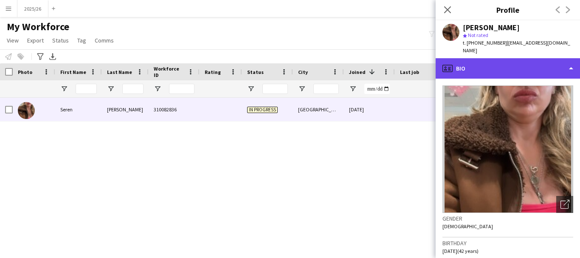
click at [498, 58] on div "profile Bio" at bounding box center [508, 68] width 144 height 20
